Goal: Task Accomplishment & Management: Manage account settings

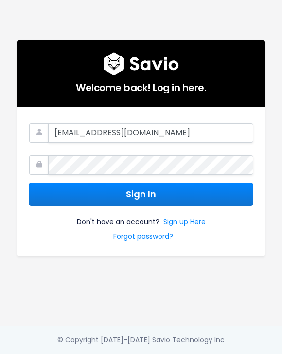
click at [176, 77] on h5 "Welcome back! Log in here." at bounding box center [141, 84] width 225 height 19
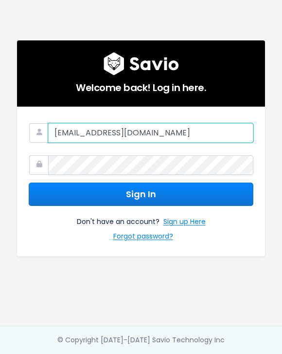
click at [176, 136] on input "[EMAIL_ADDRESS][DOMAIN_NAME]" at bounding box center [150, 132] width 205 height 19
click at [156, 137] on input "ben@haulerhero.com" at bounding box center [150, 132] width 205 height 19
click at [167, 132] on input "ben@haulerhero.com" at bounding box center [150, 132] width 205 height 19
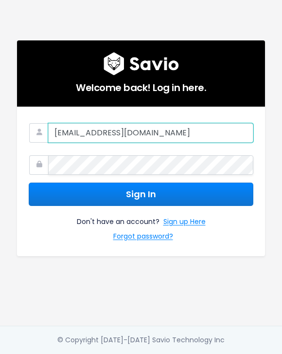
click at [167, 133] on input "ben@haulerhero.com" at bounding box center [150, 132] width 205 height 19
click at [192, 135] on input "ben@haulerhero.com" at bounding box center [150, 132] width 205 height 19
click at [200, 133] on input "ben@haulerhero.com" at bounding box center [150, 132] width 205 height 19
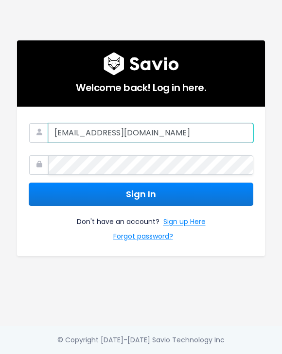
click at [200, 133] on input "ben@haulerhero.com" at bounding box center [150, 132] width 205 height 19
click at [58, 131] on input "ben@haulerhero.com" at bounding box center [150, 132] width 205 height 19
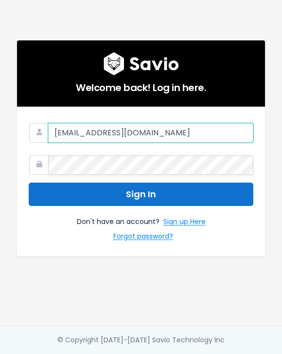
type input "[EMAIL_ADDRESS][DOMAIN_NAME]"
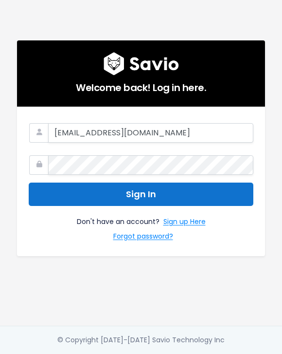
click at [52, 194] on button "Sign In" at bounding box center [141, 194] width 225 height 24
click at [64, 195] on button "Sign In" at bounding box center [141, 194] width 225 height 24
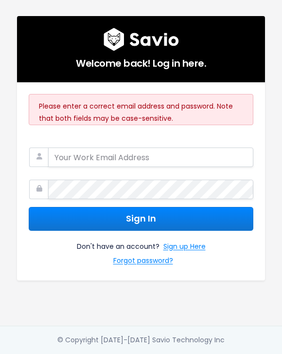
type input "[EMAIL_ADDRESS][DOMAIN_NAME]"
click at [48, 263] on div "Don't have an account? Sign up Here Forgot password?" at bounding box center [141, 250] width 225 height 38
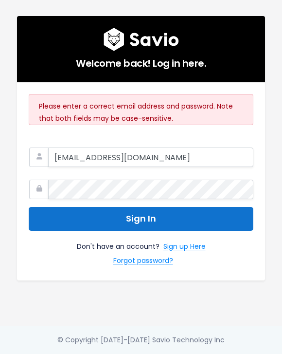
click at [129, 217] on button "Sign In" at bounding box center [141, 219] width 225 height 24
